Goal: Task Accomplishment & Management: Manage account settings

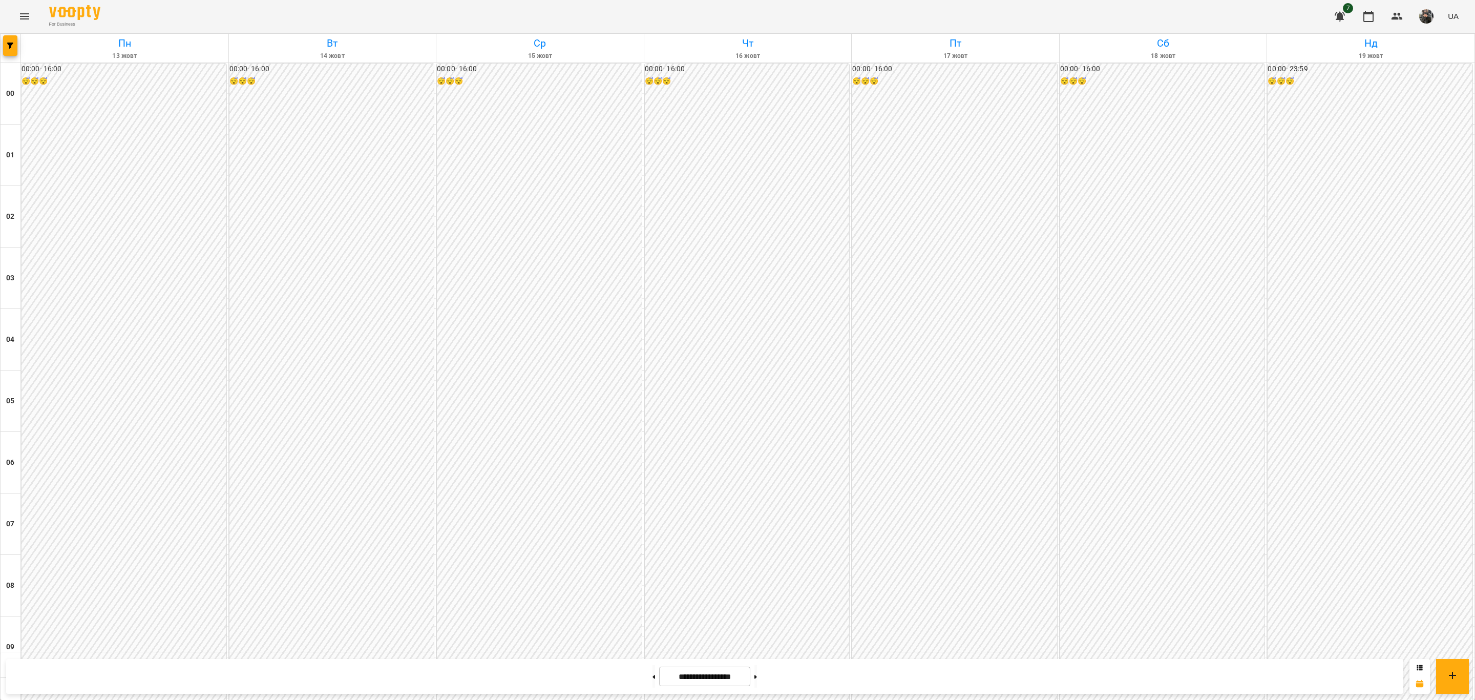
scroll to position [884, 0]
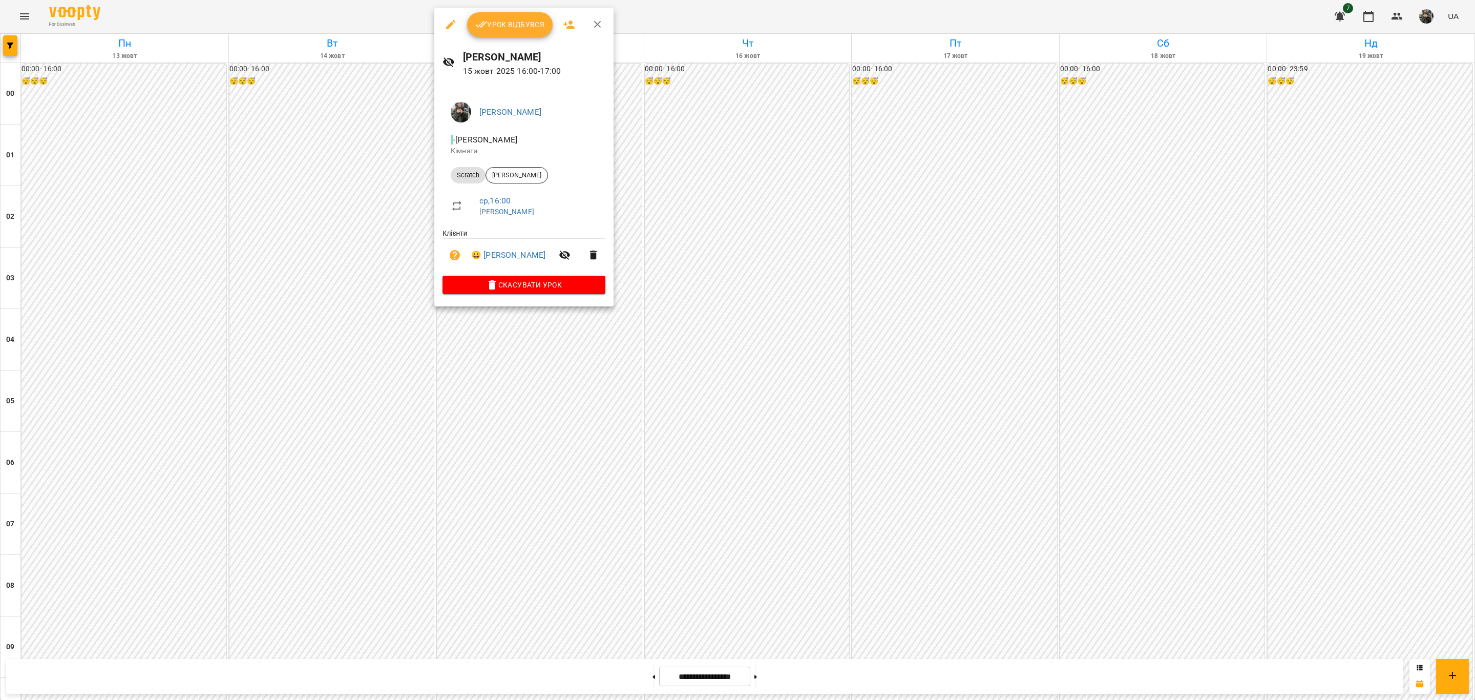
click at [516, 28] on span "Урок відбувся" at bounding box center [510, 24] width 70 height 12
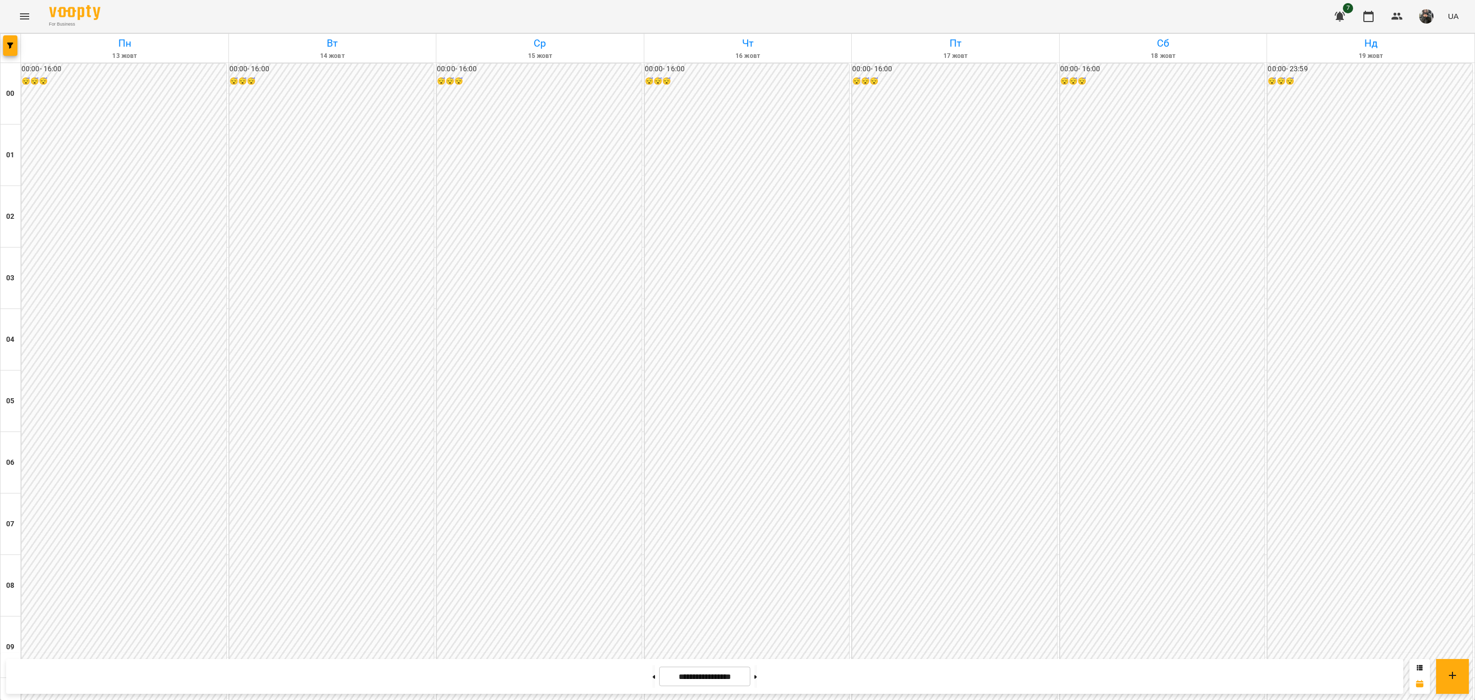
scroll to position [884, 0]
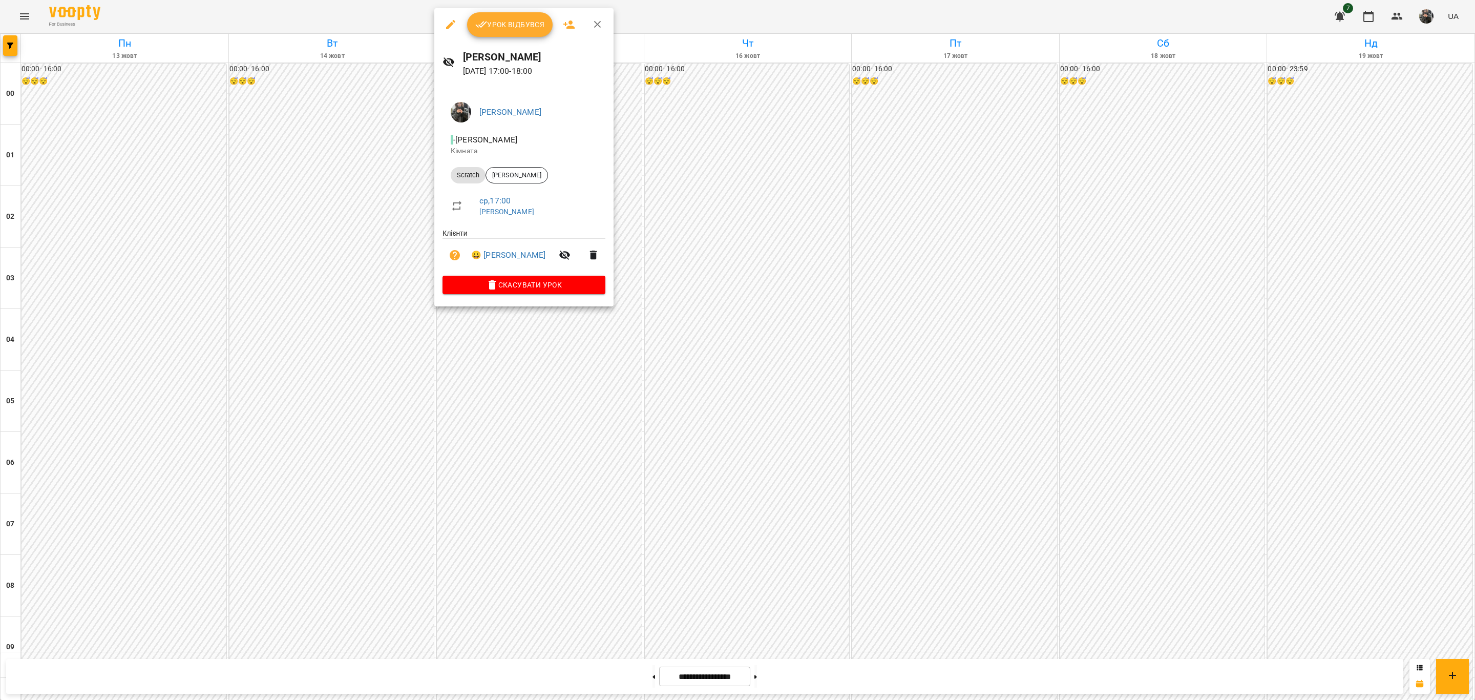
click at [512, 24] on span "Урок відбувся" at bounding box center [510, 24] width 70 height 12
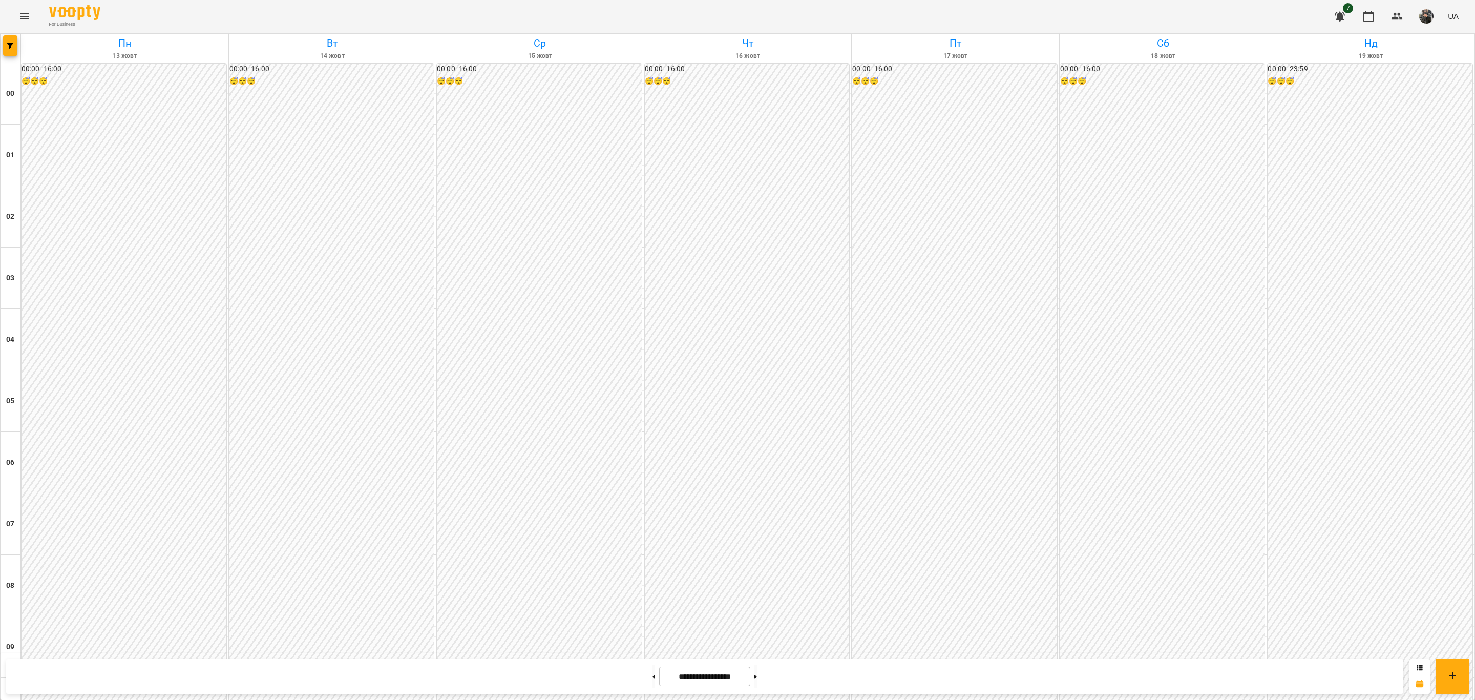
scroll to position [884, 0]
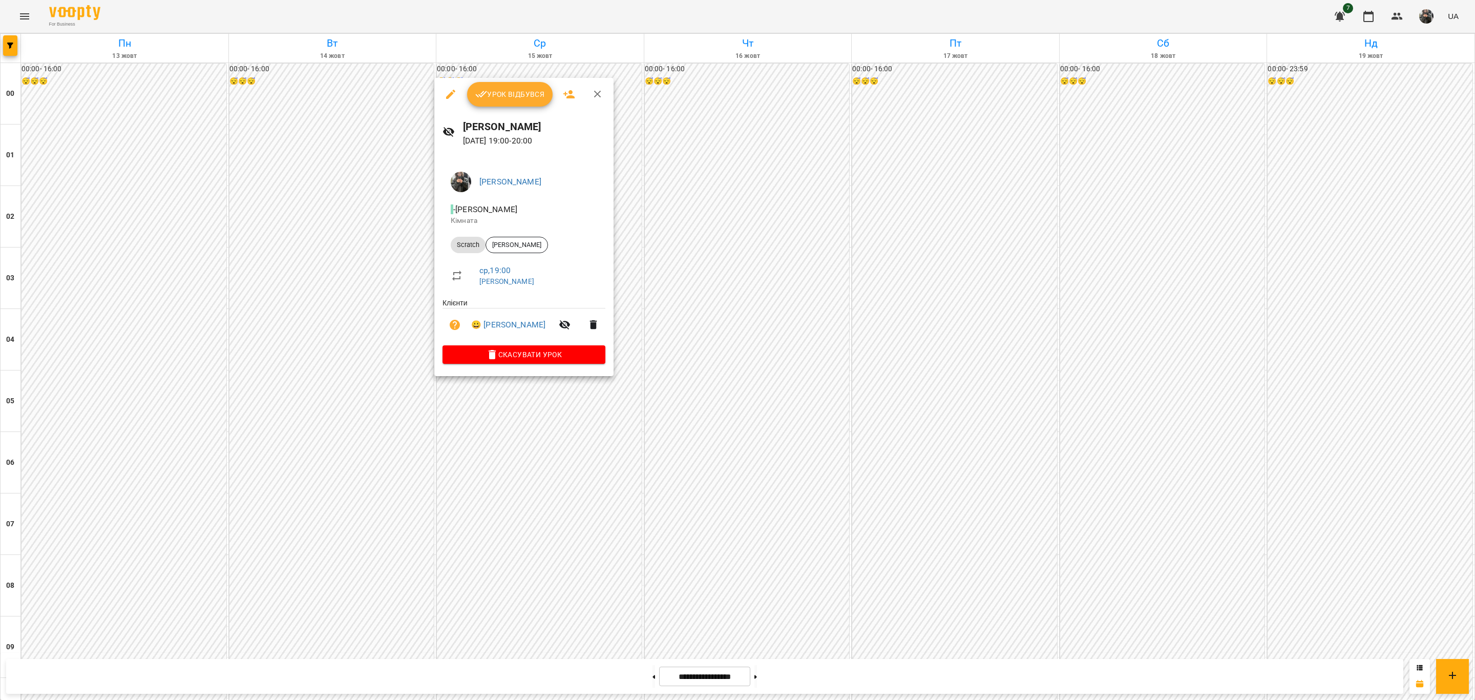
click at [497, 104] on button "Урок відбувся" at bounding box center [510, 94] width 86 height 25
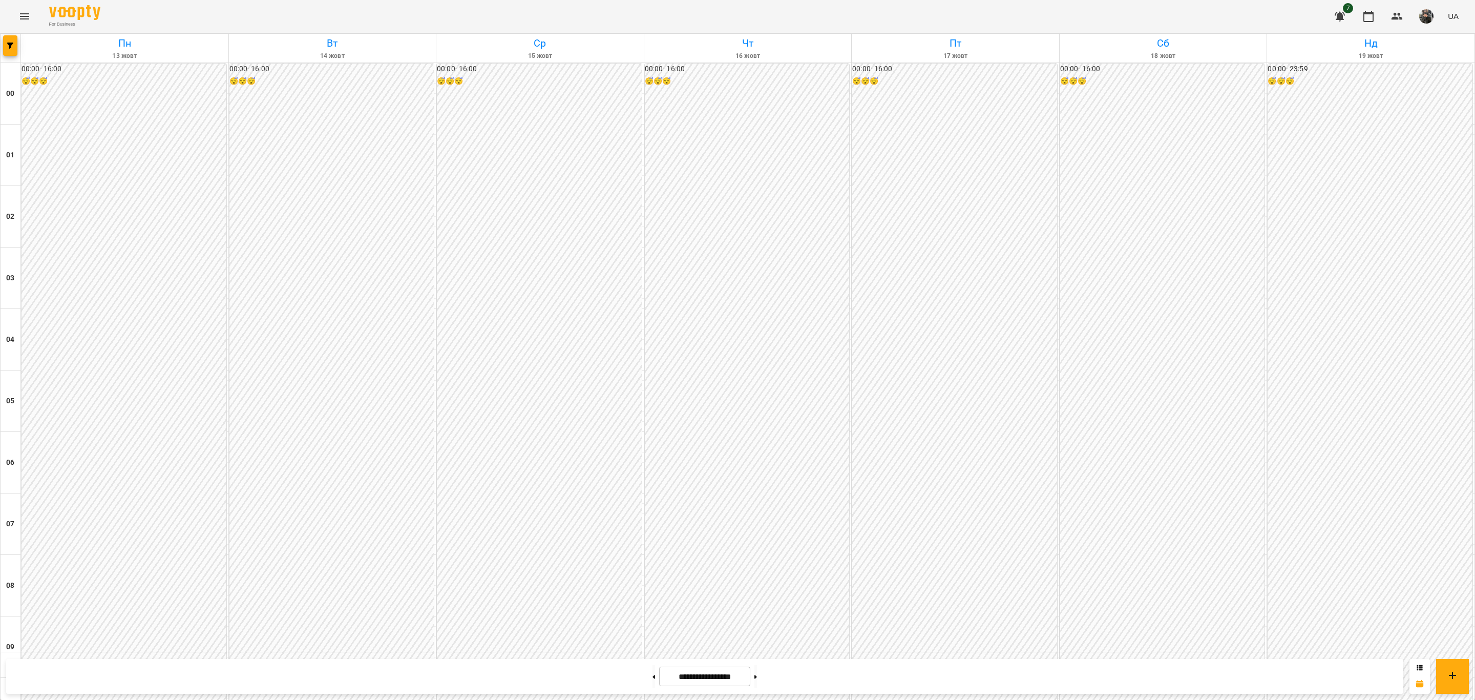
scroll to position [884, 0]
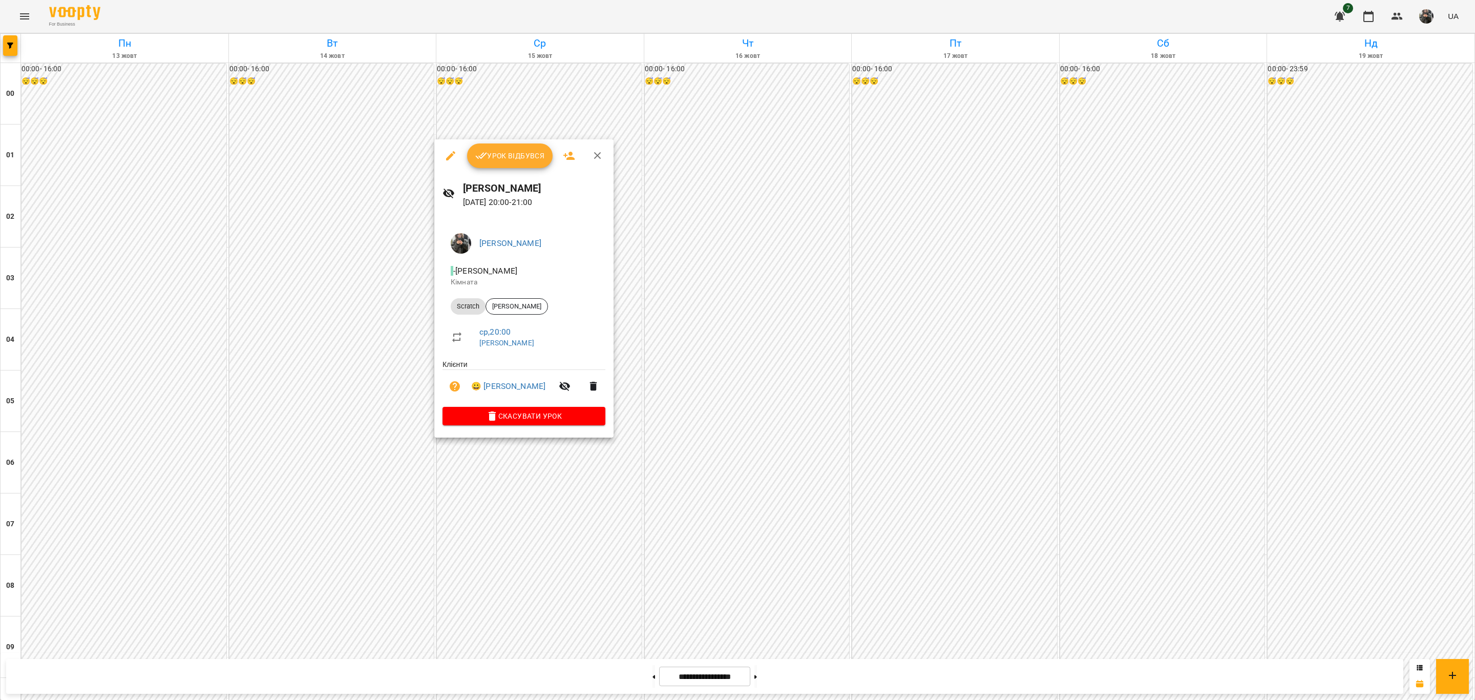
click at [523, 157] on span "Урок відбувся" at bounding box center [510, 156] width 70 height 12
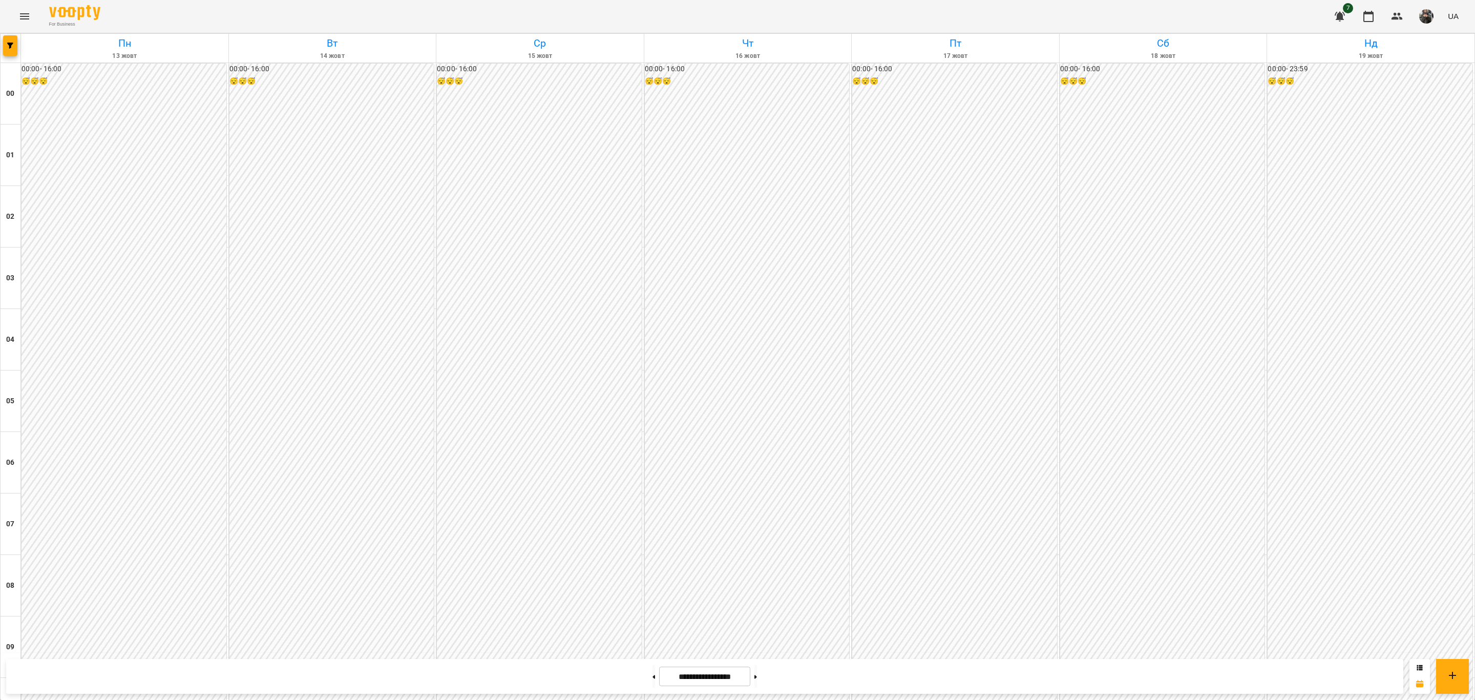
scroll to position [884, 0]
